Goal: Information Seeking & Learning: Find specific fact

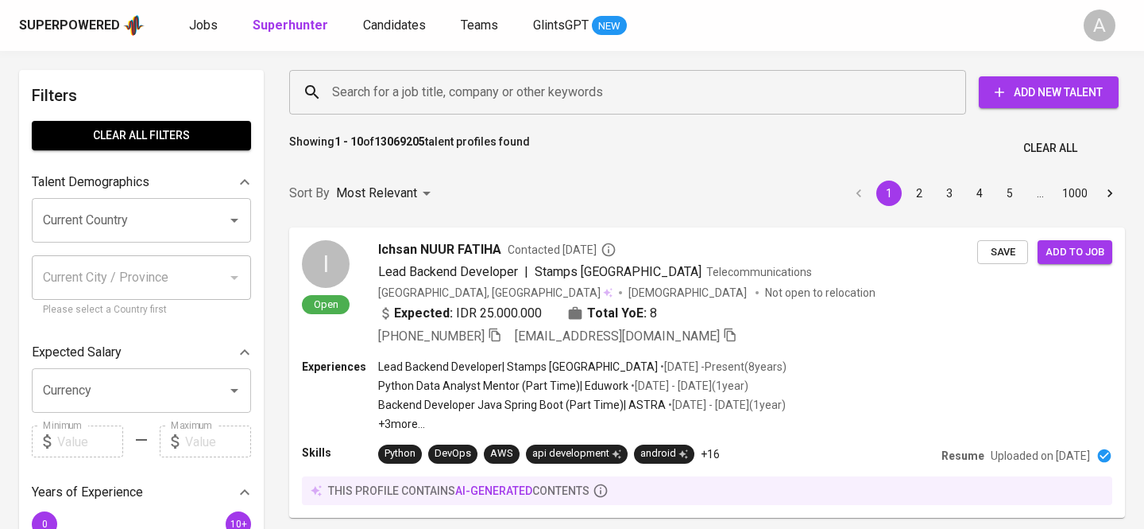
click at [464, 87] on input "Search for a job title, company or other keywords" at bounding box center [631, 92] width 607 height 30
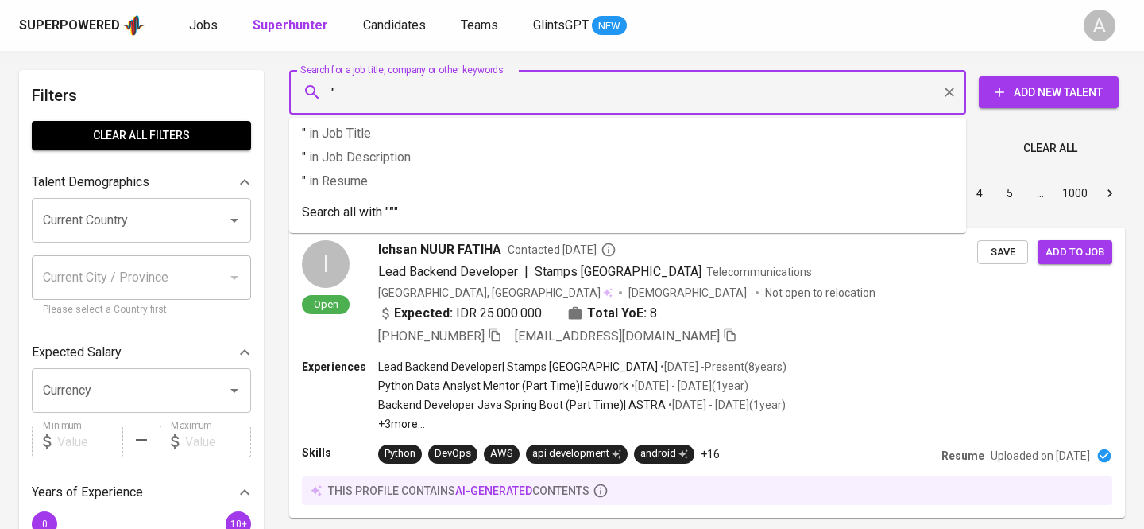
paste input "Shakila De Maurhea"
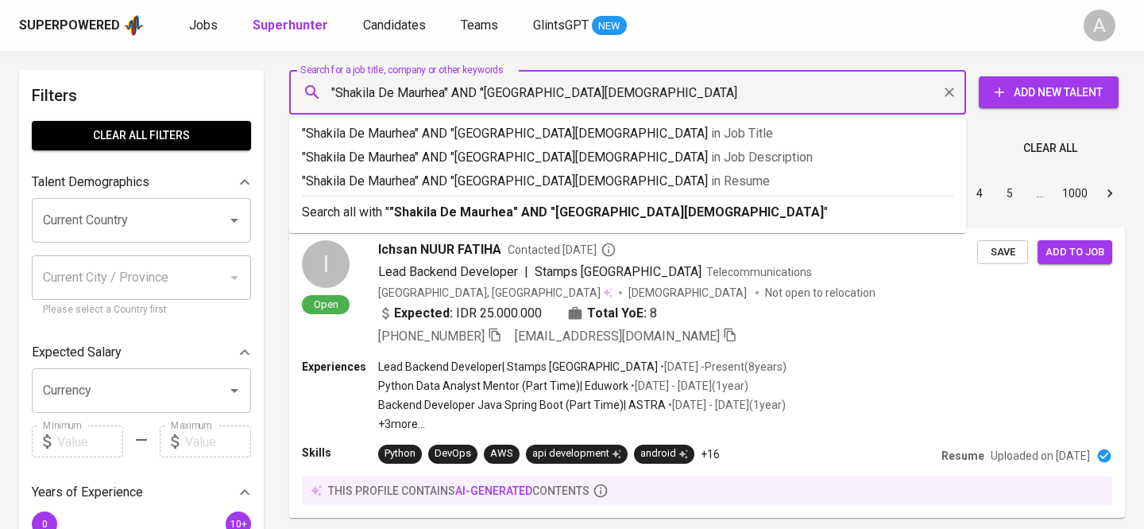
type input ""Shakila De Maurhea" AND "[GEOGRAPHIC_DATA][DEMOGRAPHIC_DATA]""
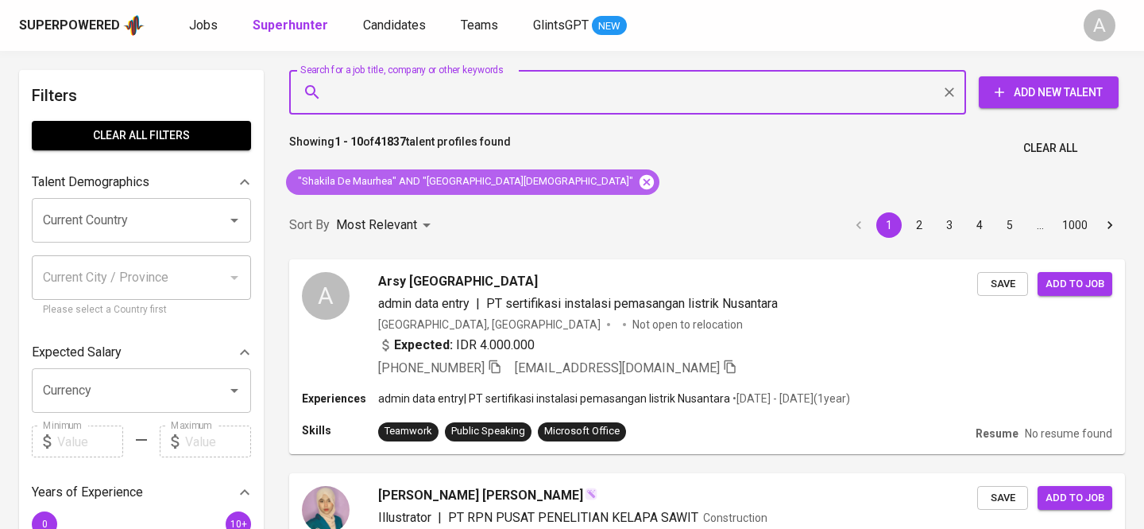
click at [640, 181] on icon at bounding box center [647, 181] width 14 height 14
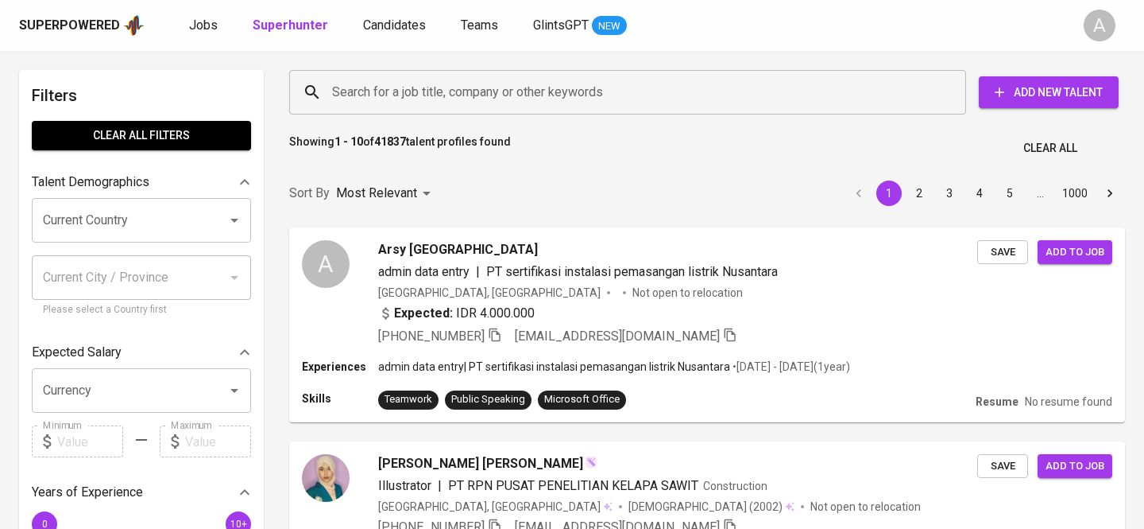
click at [457, 92] on input "Search for a job title, company or other keywords" at bounding box center [631, 92] width 607 height 30
click at [444, 92] on input "Search for a job title, company or other keywords" at bounding box center [631, 92] width 607 height 30
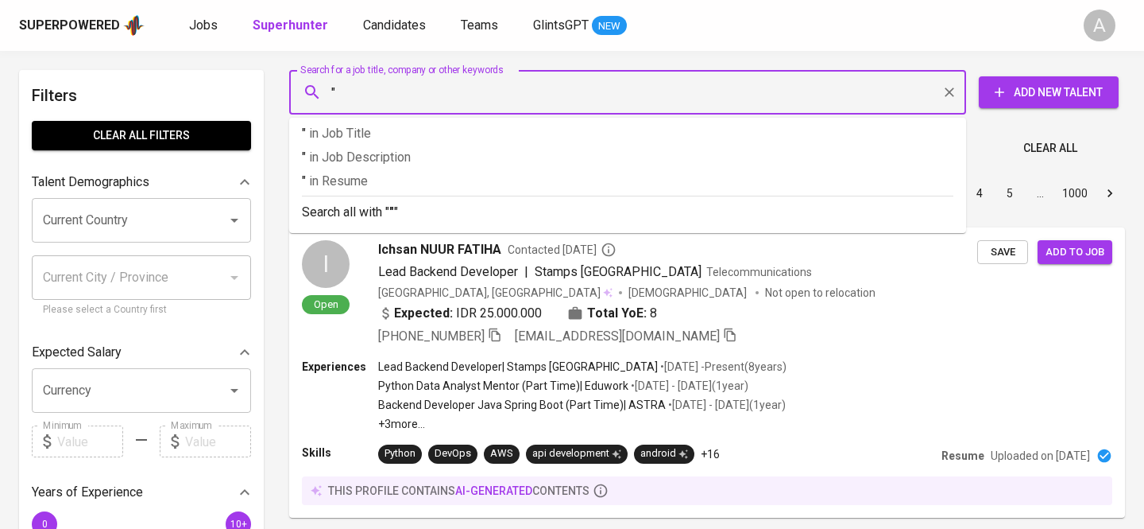
paste input "[PERSON_NAME]"
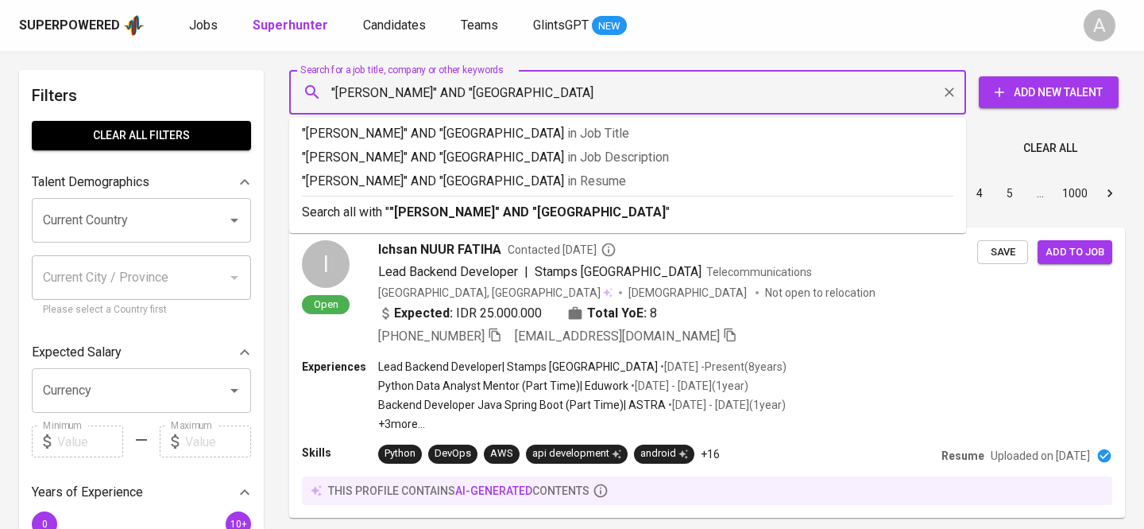
type input ""[PERSON_NAME]" AND "[GEOGRAPHIC_DATA]""
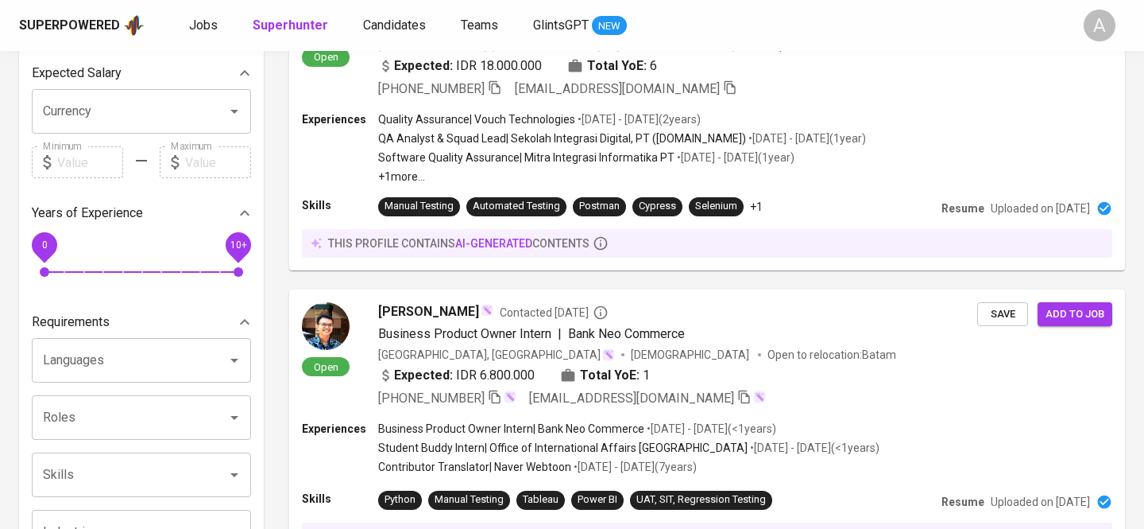
scroll to position [207, 0]
